Goal: Check status: Check status

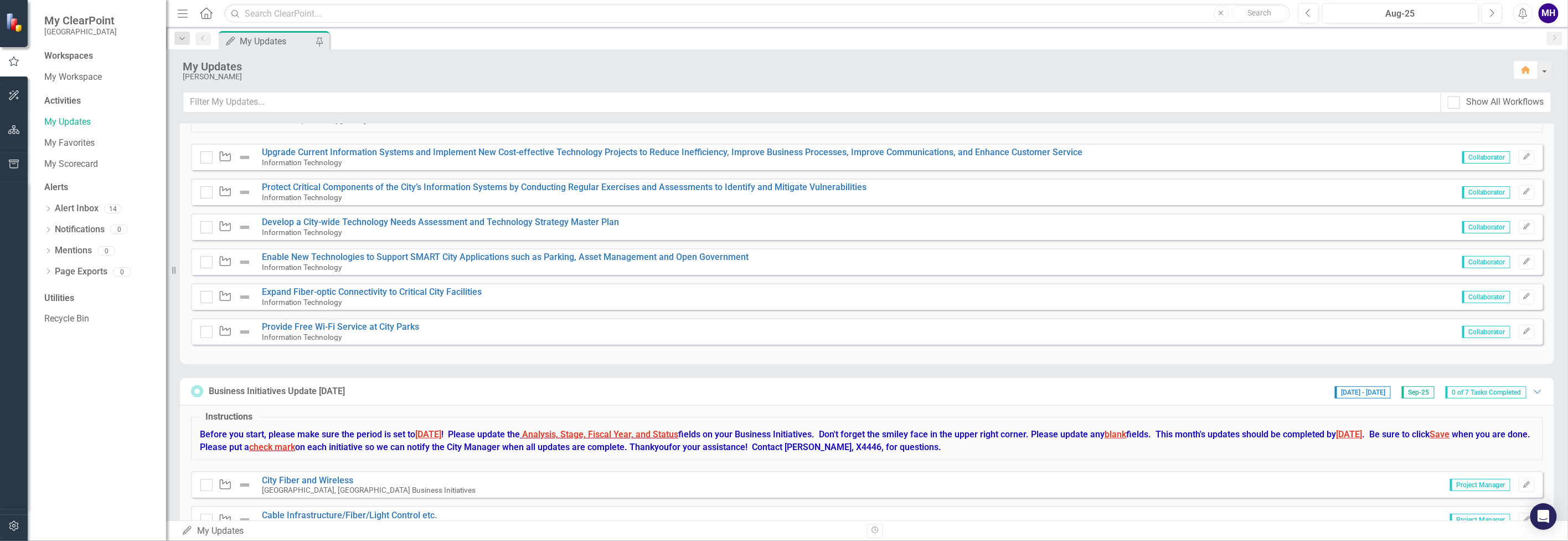
scroll to position [139, 0]
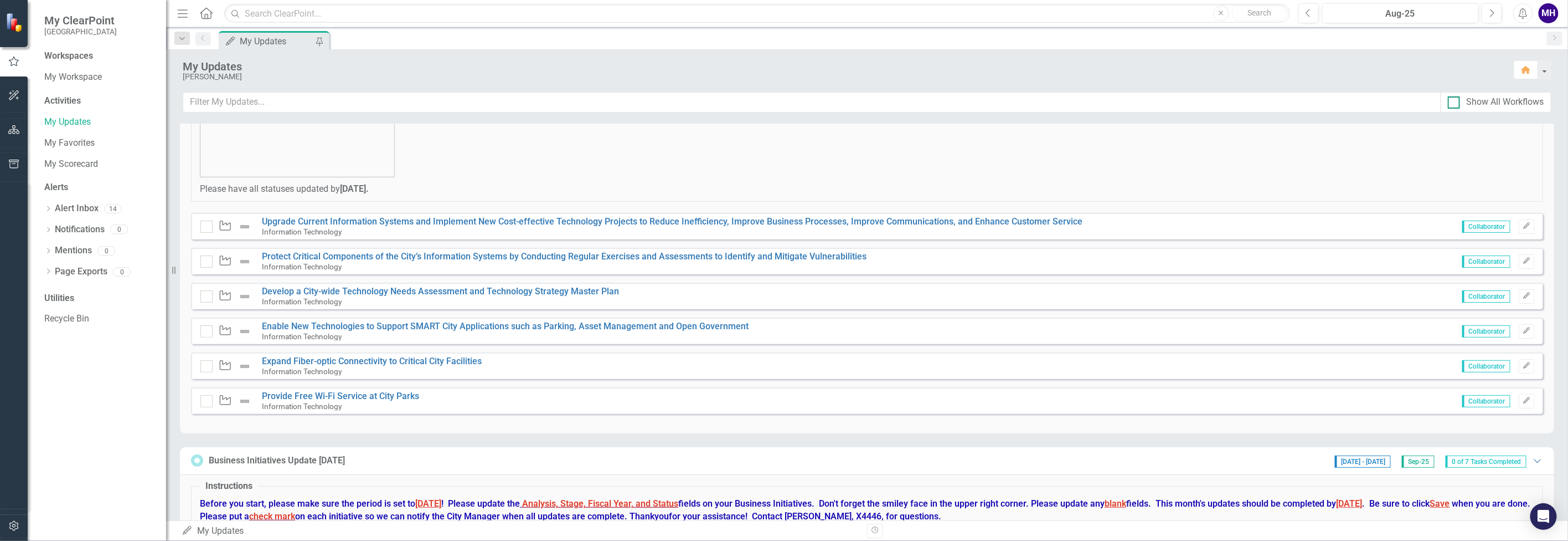
click at [1456, 101] on div at bounding box center [1454, 102] width 12 height 12
click at [1455, 101] on input "Show All Workflows" at bounding box center [1452, 100] width 7 height 7
checkbox input "true"
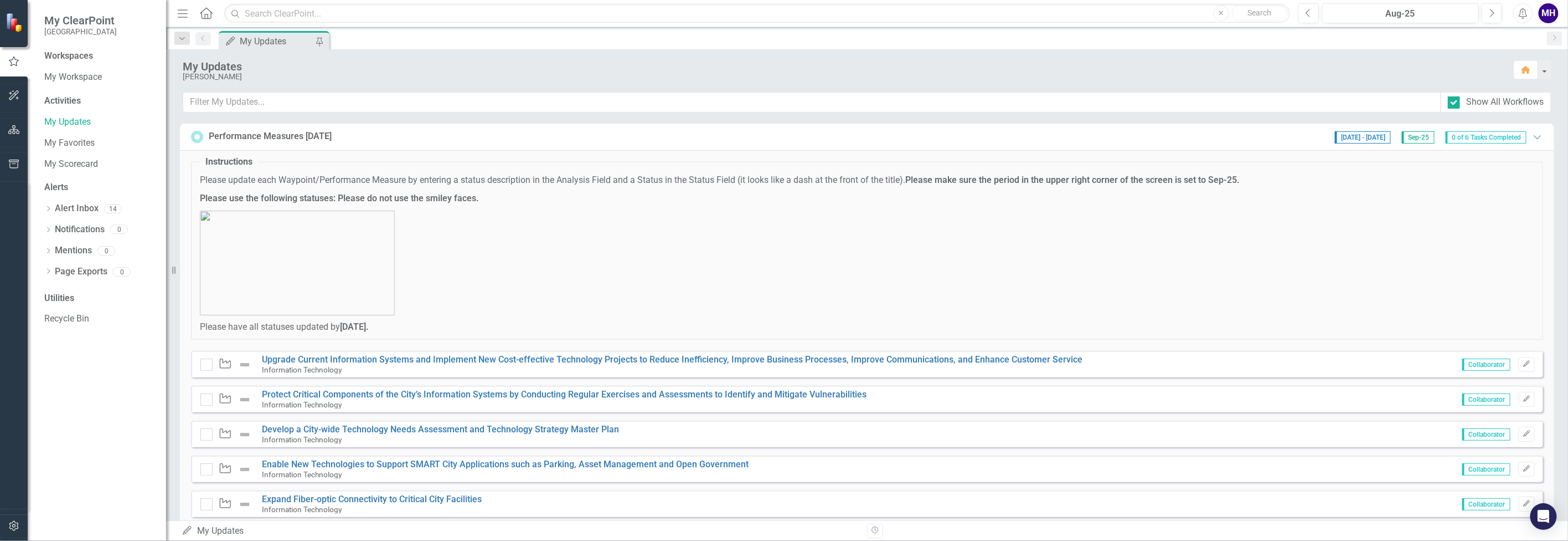
scroll to position [5289, 0]
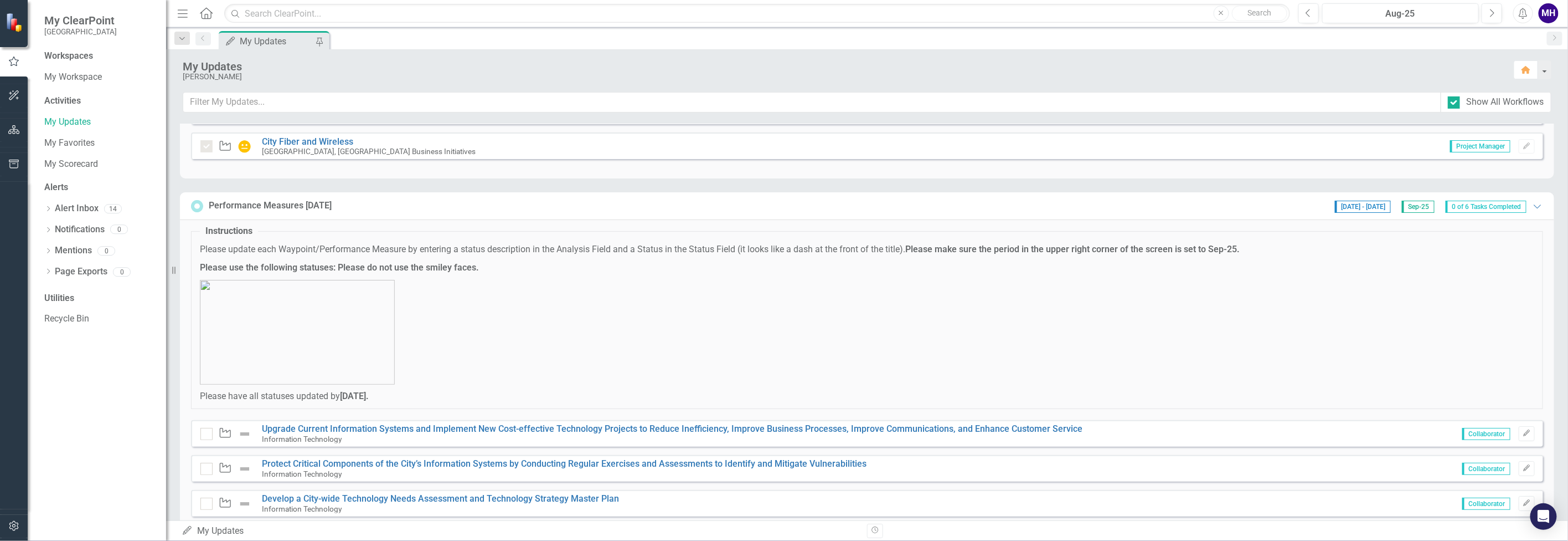
click at [343, 280] on img at bounding box center [297, 332] width 195 height 105
click at [328, 297] on img at bounding box center [297, 332] width 195 height 105
click at [337, 309] on img at bounding box center [297, 332] width 195 height 105
click at [288, 365] on img at bounding box center [297, 332] width 195 height 105
click at [1532, 202] on icon "Expanded" at bounding box center [1538, 206] width 11 height 9
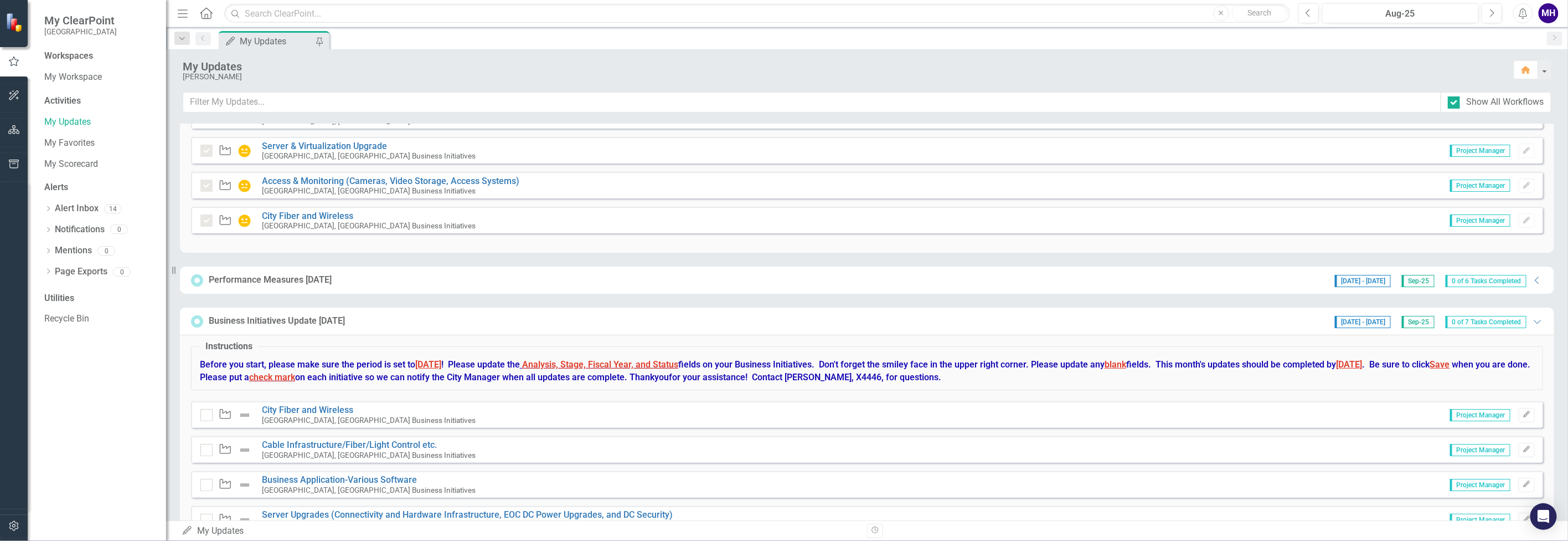
scroll to position [5285, 0]
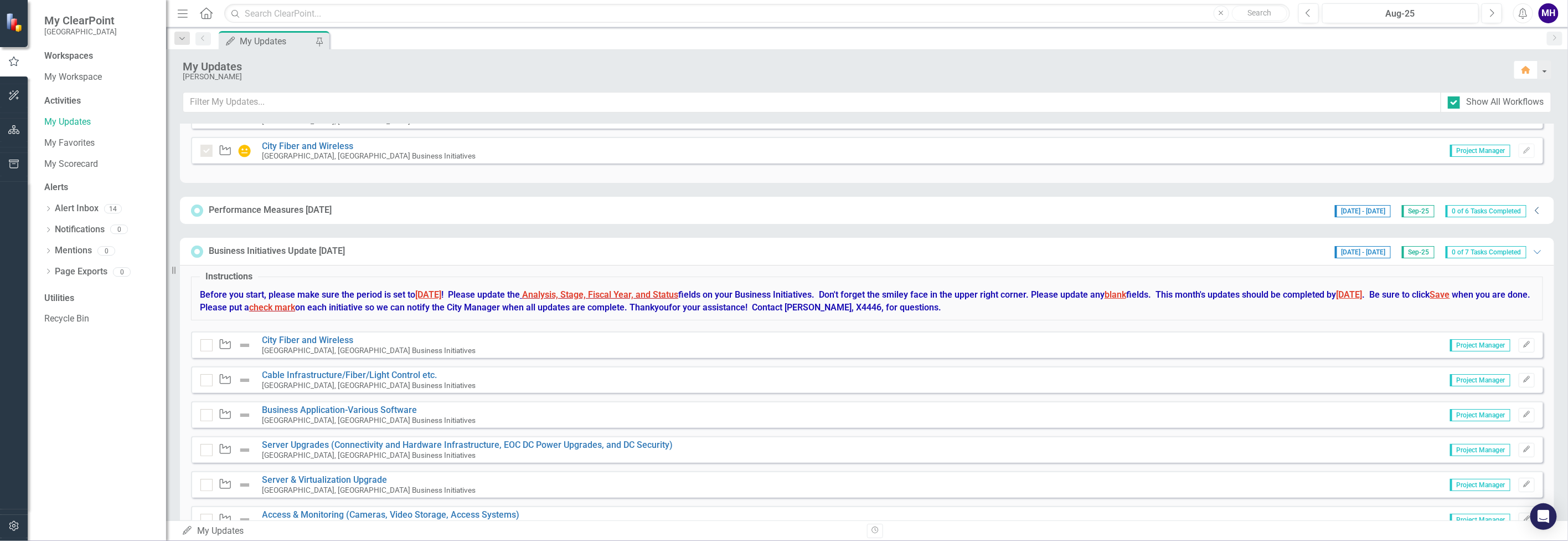
click at [1532, 206] on icon "Collapse" at bounding box center [1538, 211] width 11 height 9
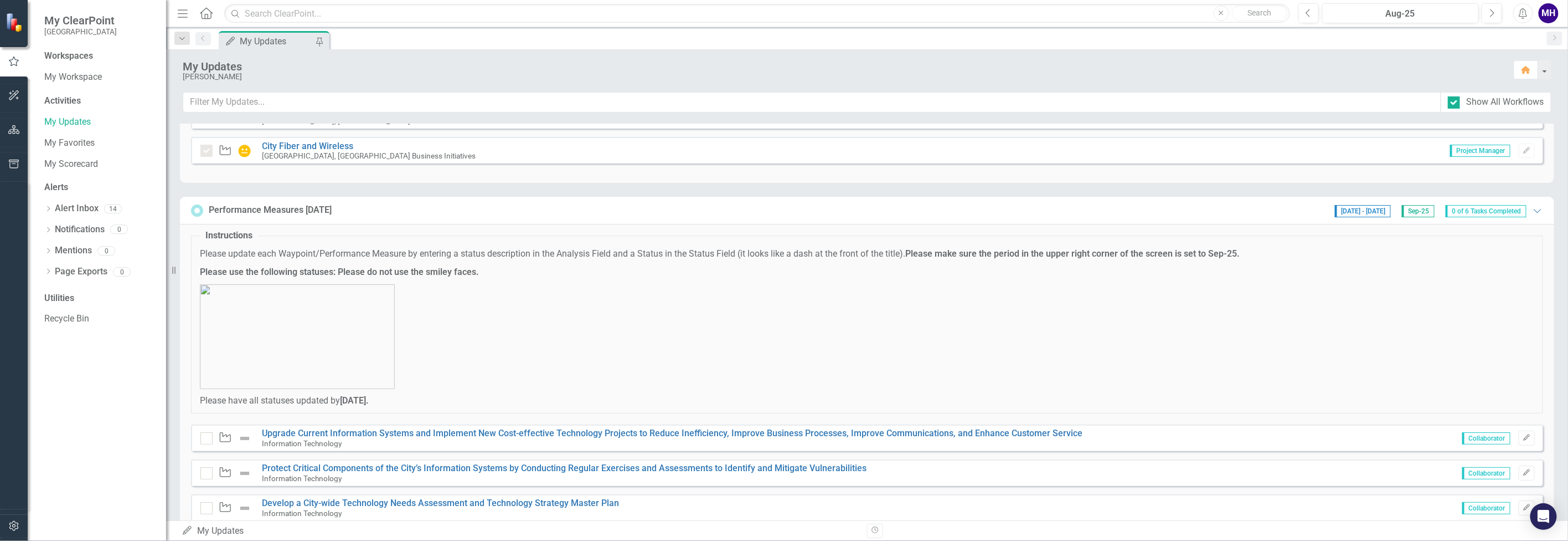
click at [1410, 205] on span "Sep-25" at bounding box center [1419, 211] width 33 height 12
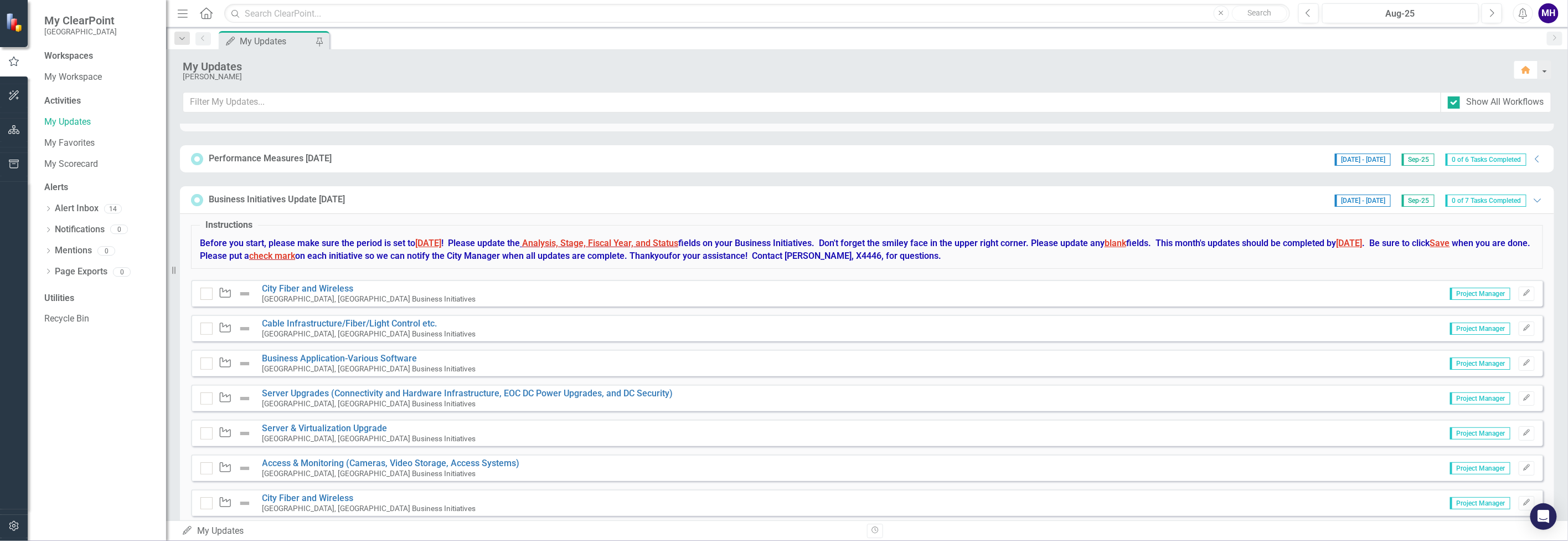
scroll to position [5354, 0]
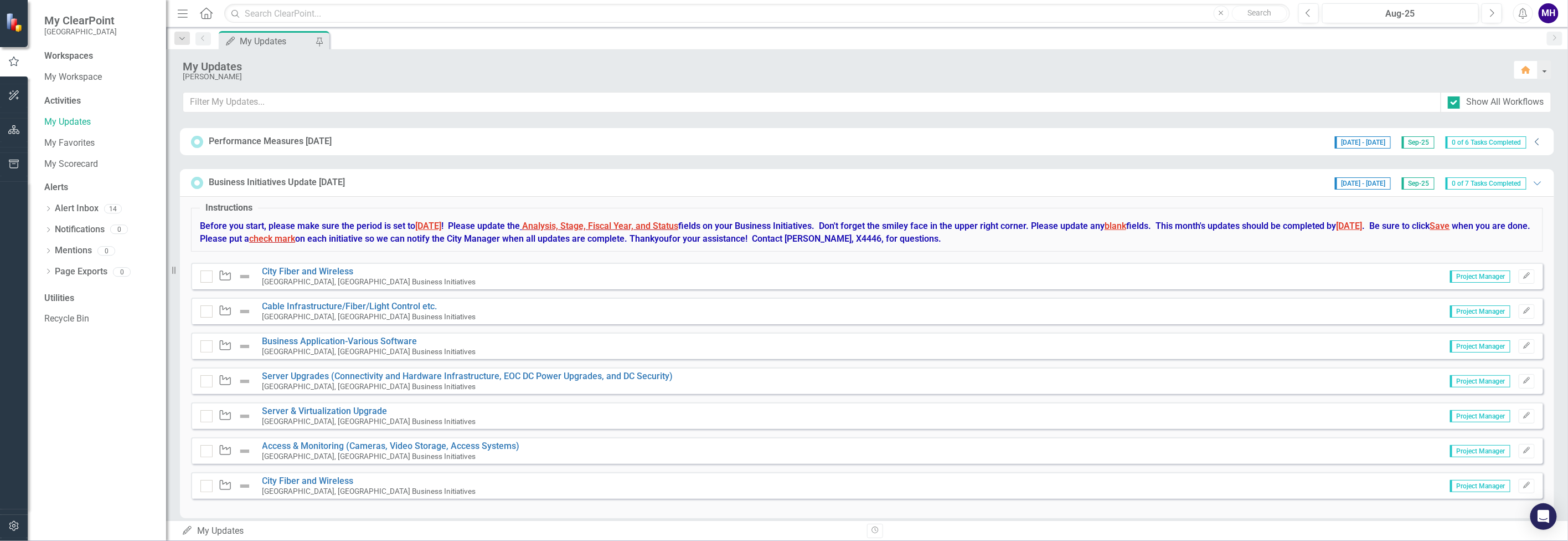
click at [1532, 137] on icon "Collapse" at bounding box center [1538, 141] width 11 height 9
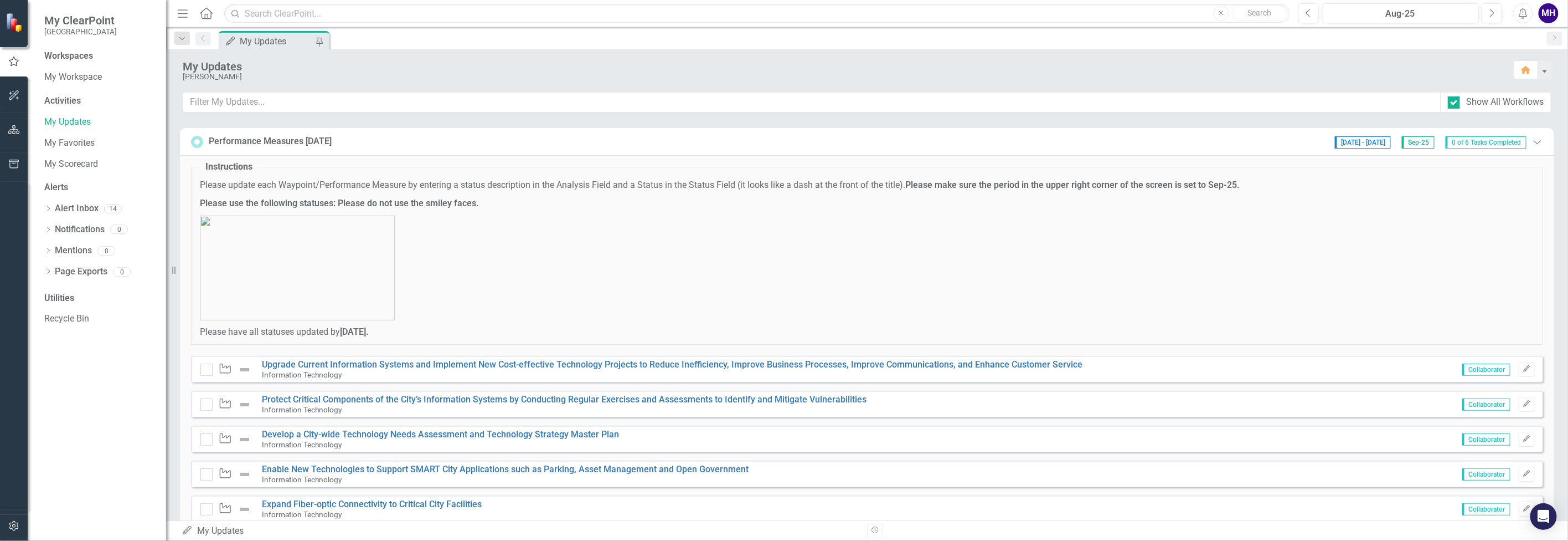
click at [1470, 136] on span "0 of 6 Tasks Completed" at bounding box center [1486, 142] width 81 height 12
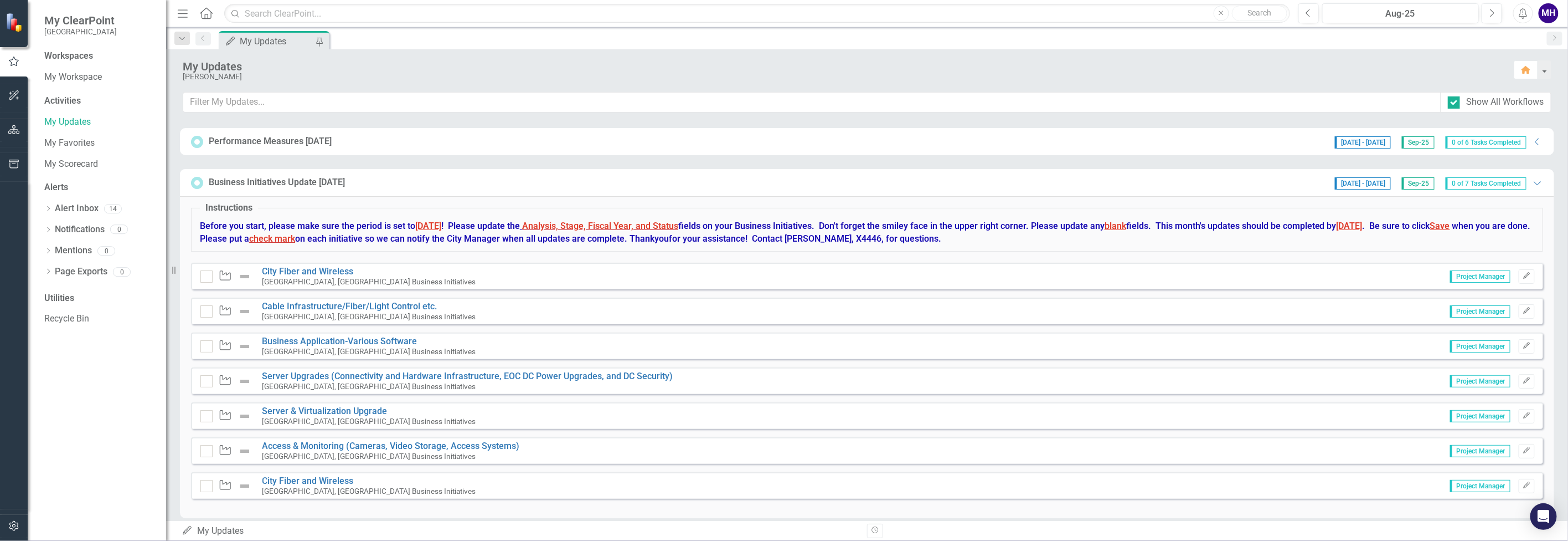
click at [1470, 136] on span "0 of 6 Tasks Completed" at bounding box center [1486, 142] width 81 height 12
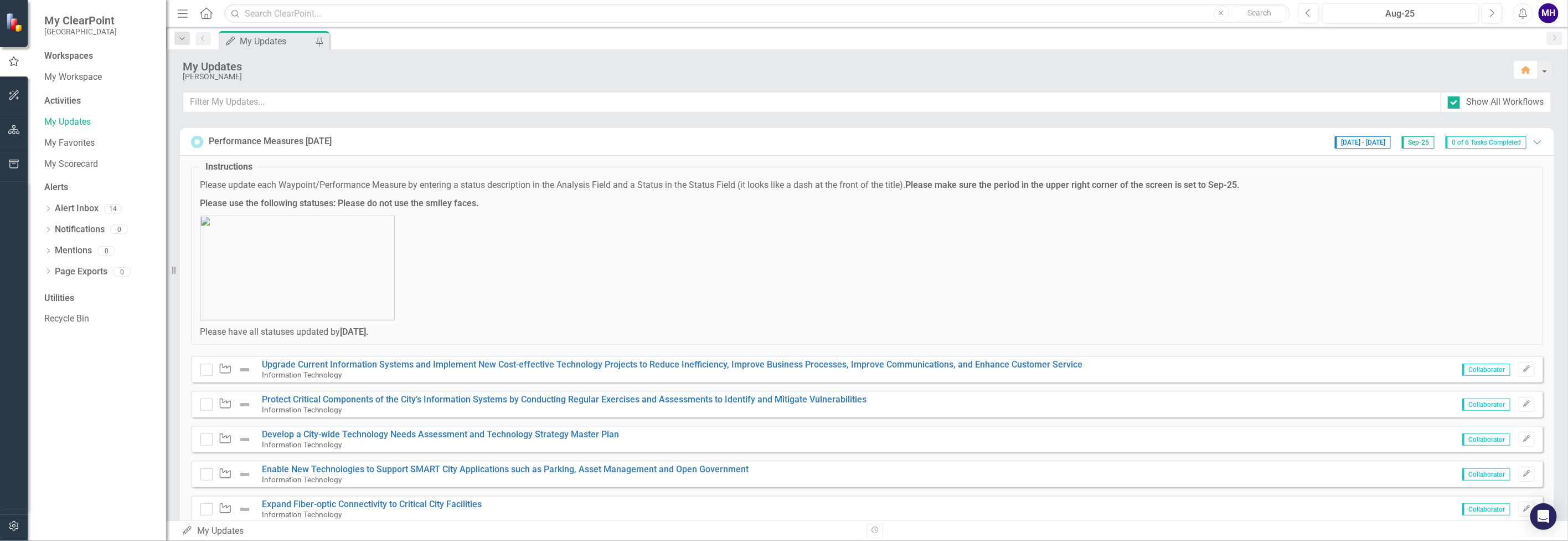
click at [1415, 136] on span "Sep-25" at bounding box center [1419, 142] width 33 height 12
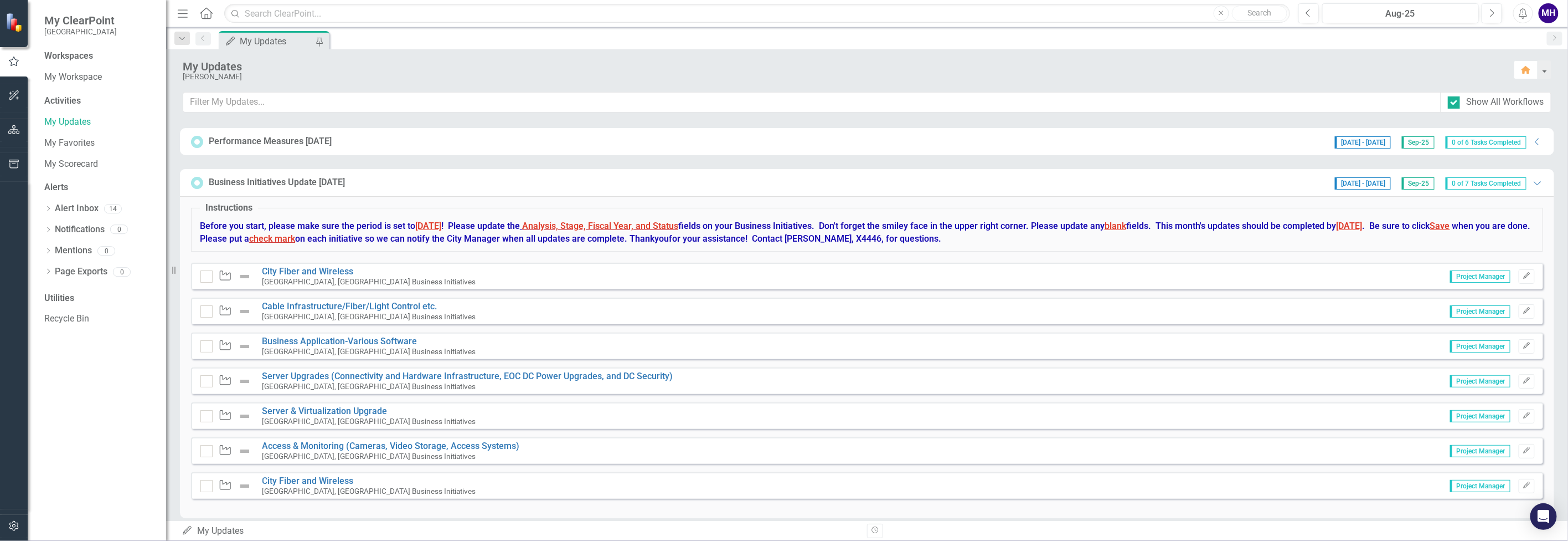
click at [1415, 136] on span "Sep-25" at bounding box center [1419, 142] width 33 height 12
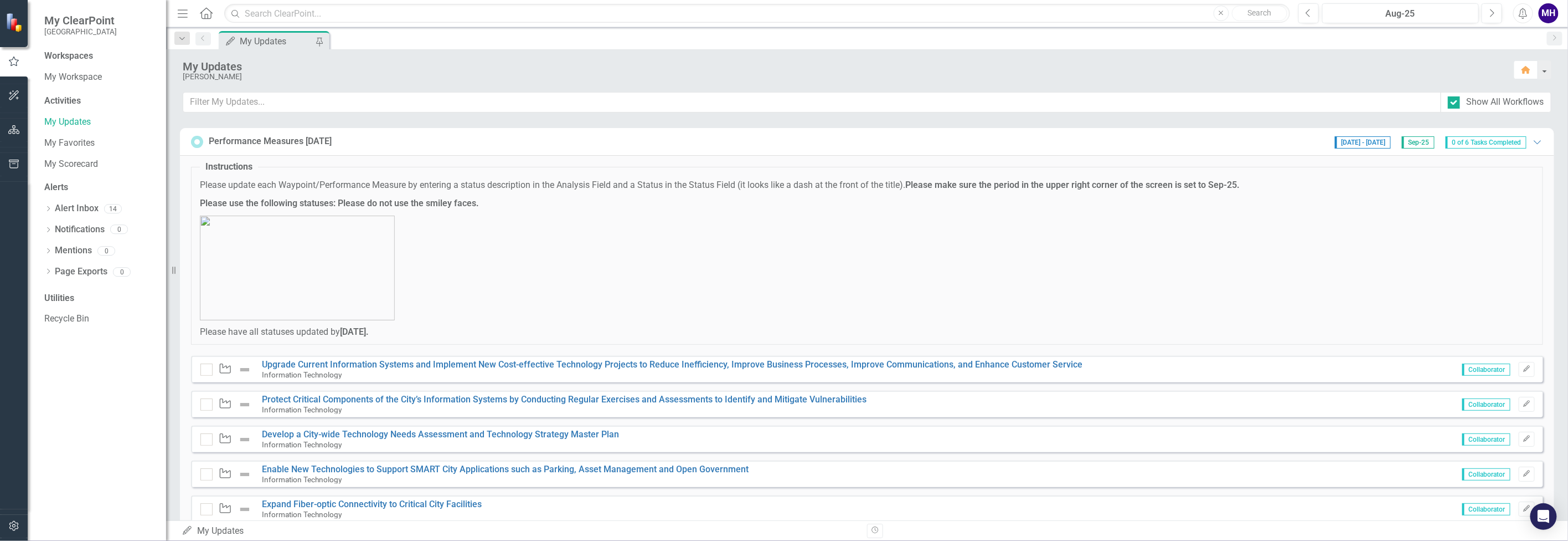
click at [1338, 136] on span "[DATE] - [DATE]" at bounding box center [1363, 142] width 56 height 12
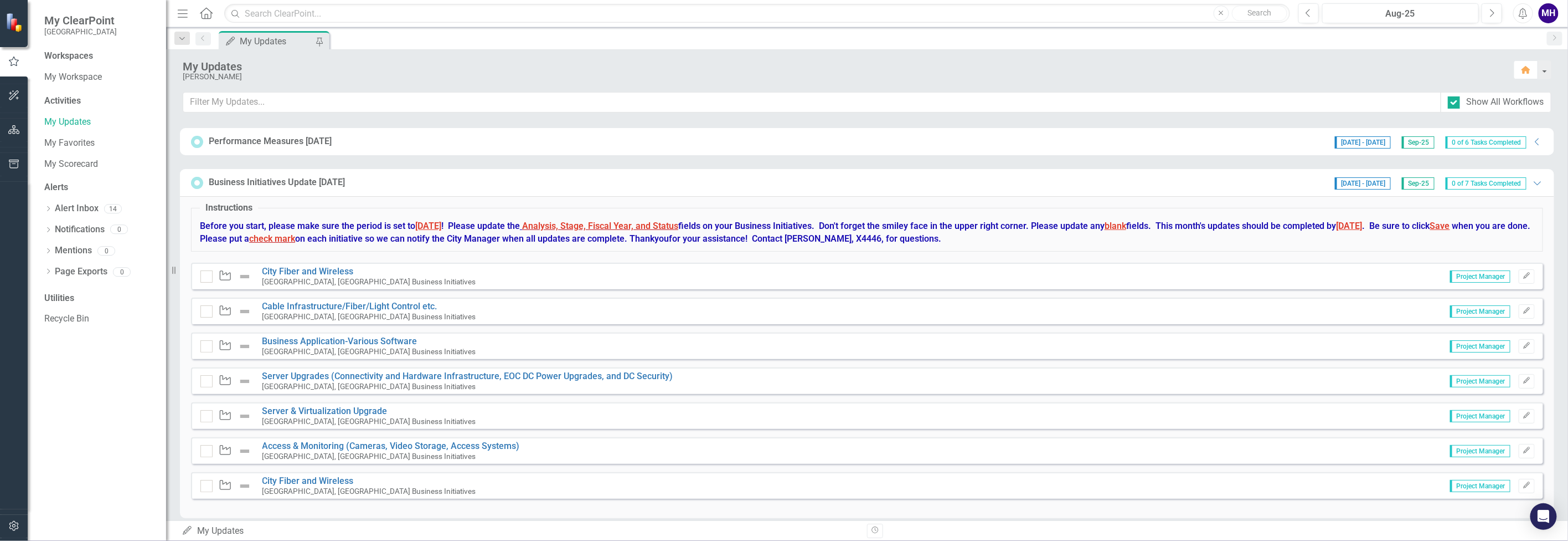
click at [1338, 136] on span "[DATE] - [DATE]" at bounding box center [1363, 142] width 56 height 12
